Goal: Task Accomplishment & Management: Manage account settings

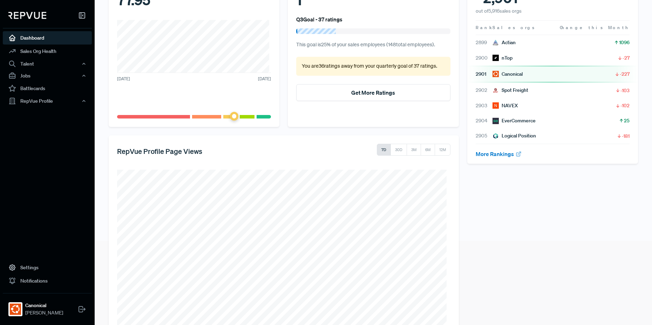
scroll to position [113, 0]
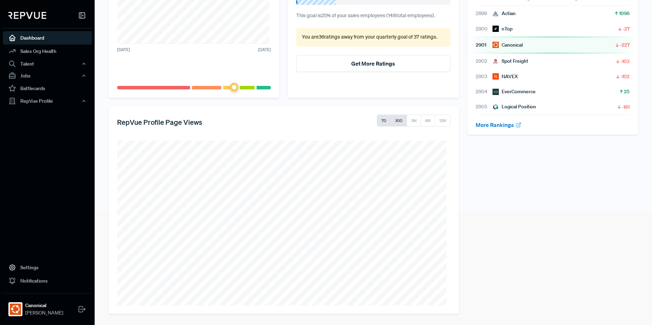
click at [394, 120] on button "30D" at bounding box center [398, 121] width 16 height 12
click at [406, 121] on button "3M" at bounding box center [413, 121] width 14 height 12
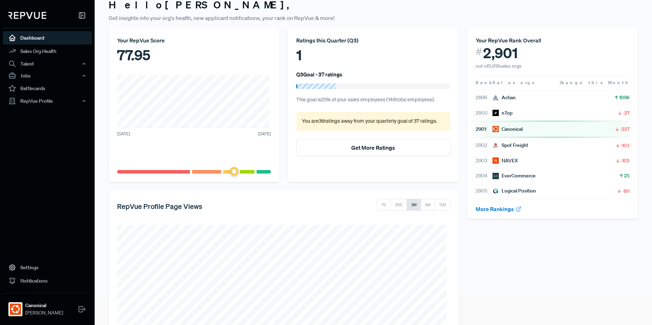
scroll to position [0, 0]
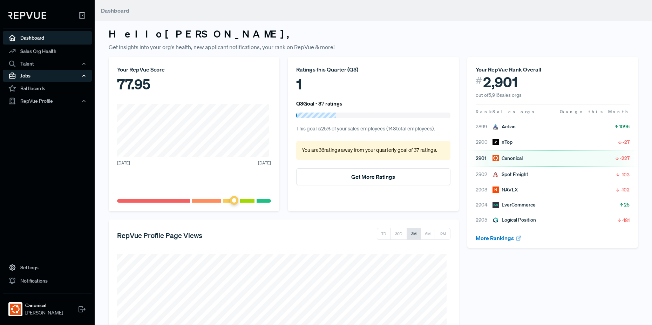
click at [33, 76] on div "Jobs" at bounding box center [47, 76] width 89 height 12
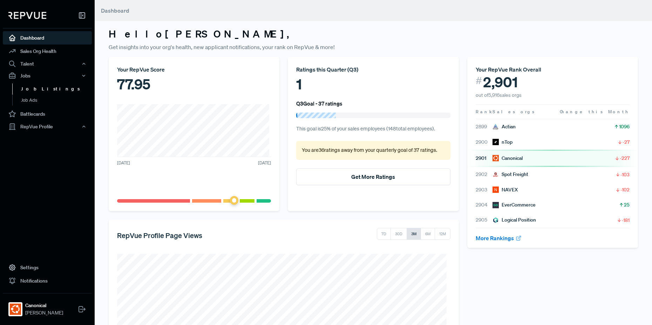
click at [35, 87] on link "Job Listings" at bounding box center [56, 88] width 89 height 11
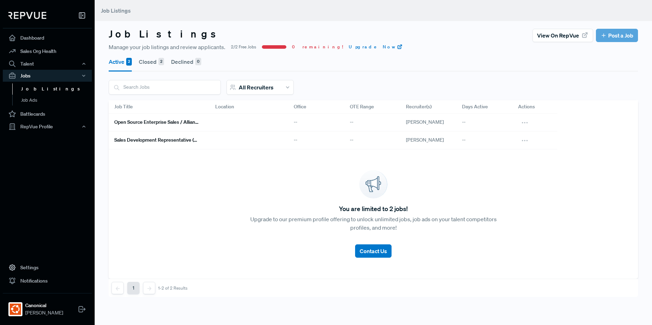
click at [183, 124] on h6 "Open Source Enterprise Sales / Alliances" at bounding box center [156, 122] width 84 height 6
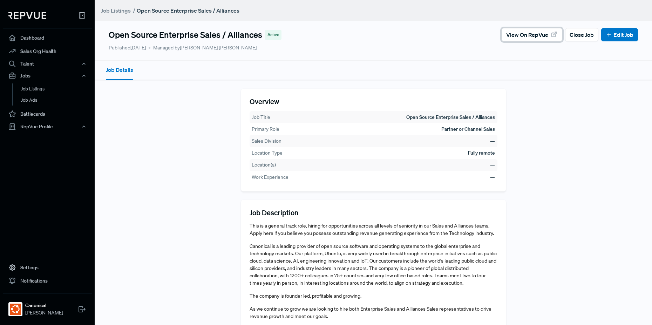
click at [506, 39] on span "View on RepVue" at bounding box center [527, 34] width 42 height 8
click at [120, 12] on link "Job Listings" at bounding box center [116, 10] width 30 height 8
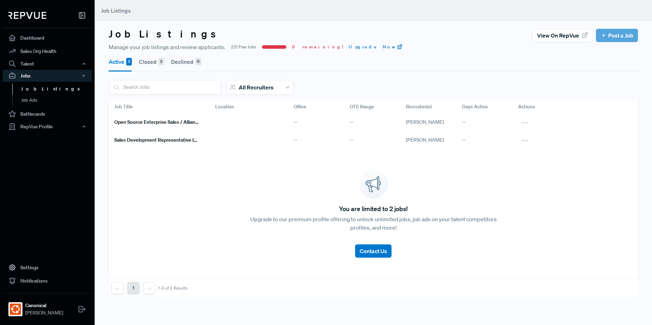
click at [156, 65] on button "Closed 2" at bounding box center [151, 62] width 25 height 20
click at [119, 64] on button "Active 2" at bounding box center [120, 62] width 23 height 20
click at [150, 125] on h6 "Open Source Enterprise Sales / Alliances" at bounding box center [156, 122] width 84 height 6
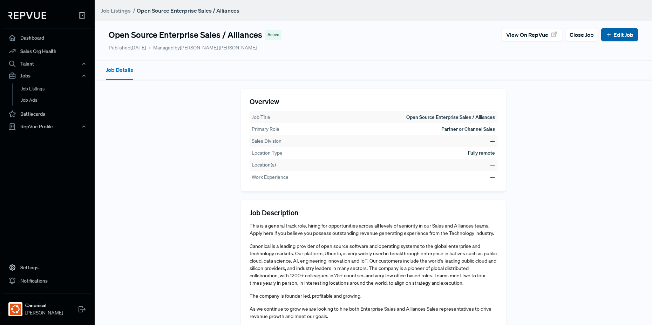
click at [606, 38] on link "Edit Job" at bounding box center [619, 34] width 28 height 8
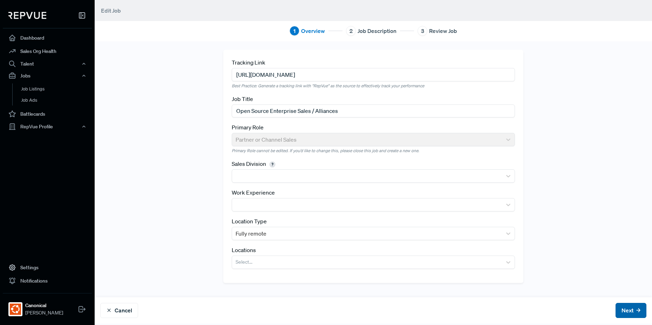
click at [622, 310] on button "Next" at bounding box center [630, 310] width 31 height 15
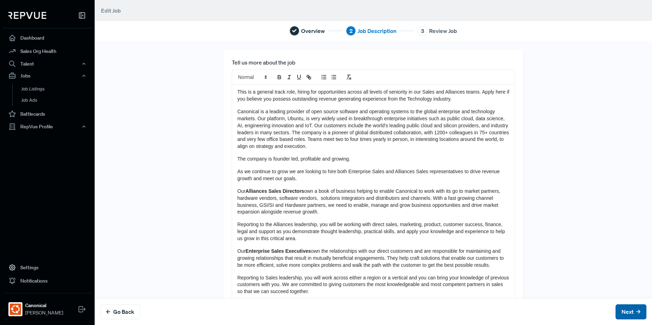
click at [622, 310] on button "Next" at bounding box center [630, 311] width 31 height 15
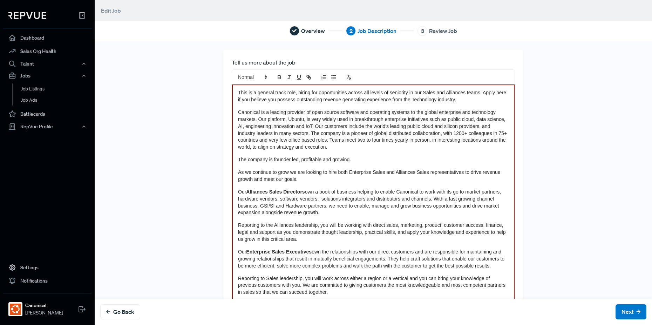
click at [447, 235] on p "Reporting to the Alliances leadership, you will be working with direct sales, m…" at bounding box center [373, 232] width 270 height 21
click at [617, 314] on button "Next" at bounding box center [630, 311] width 31 height 15
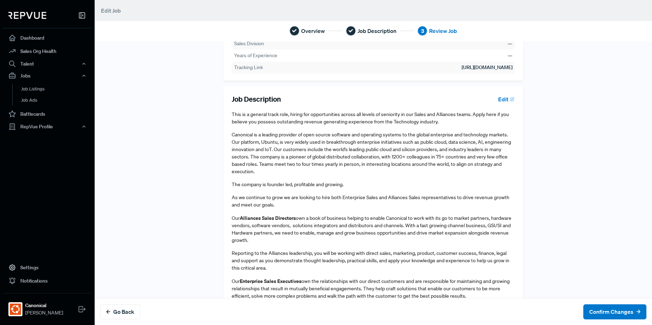
scroll to position [168, 0]
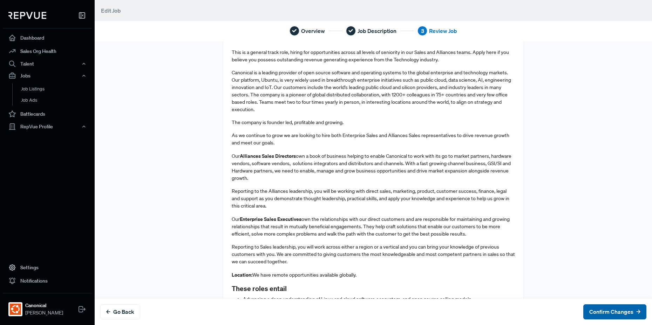
click at [590, 309] on button "Confirm Changes" at bounding box center [614, 311] width 63 height 15
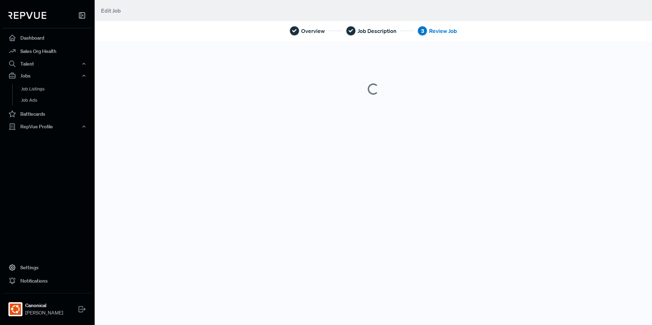
scroll to position [0, 0]
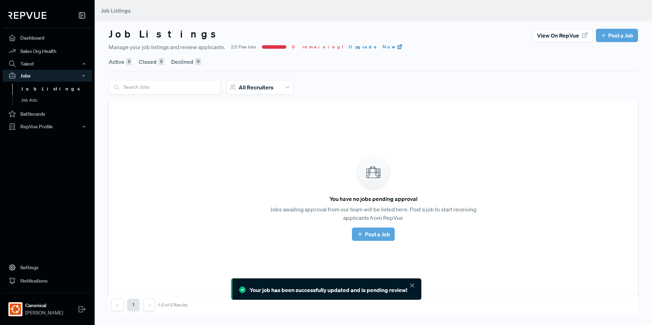
click at [118, 62] on button "Active 2" at bounding box center [120, 62] width 23 height 20
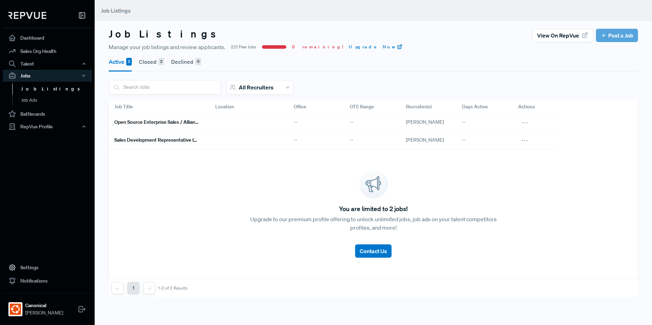
click at [131, 139] on h6 "Sales Development Representative (SDR) Team Manager" at bounding box center [156, 140] width 84 height 6
click at [155, 123] on h6 "Open Source Enterprise Sales / Alliances" at bounding box center [156, 122] width 84 height 6
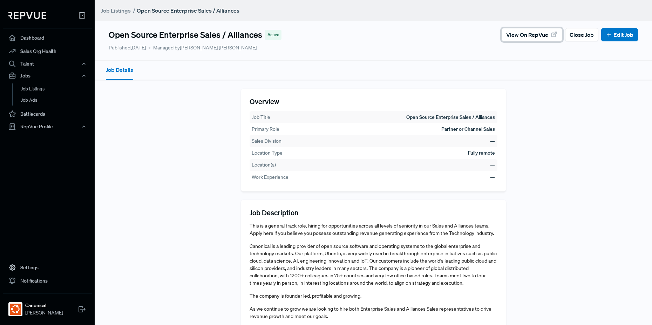
click at [535, 34] on span "View on RepVue" at bounding box center [527, 34] width 42 height 8
